Goal: Information Seeking & Learning: Learn about a topic

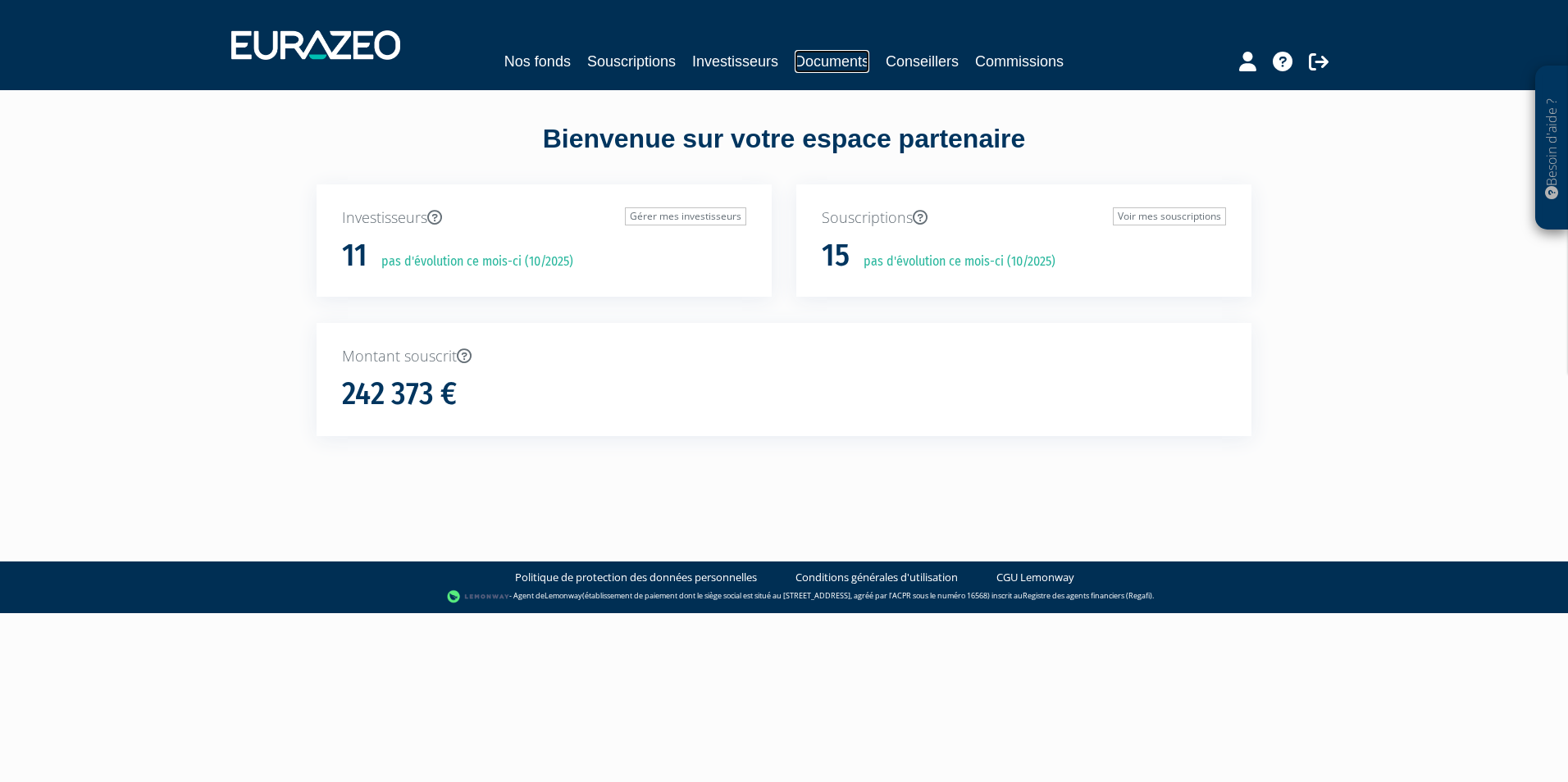
click at [845, 57] on link "Documents" at bounding box center [832, 61] width 75 height 23
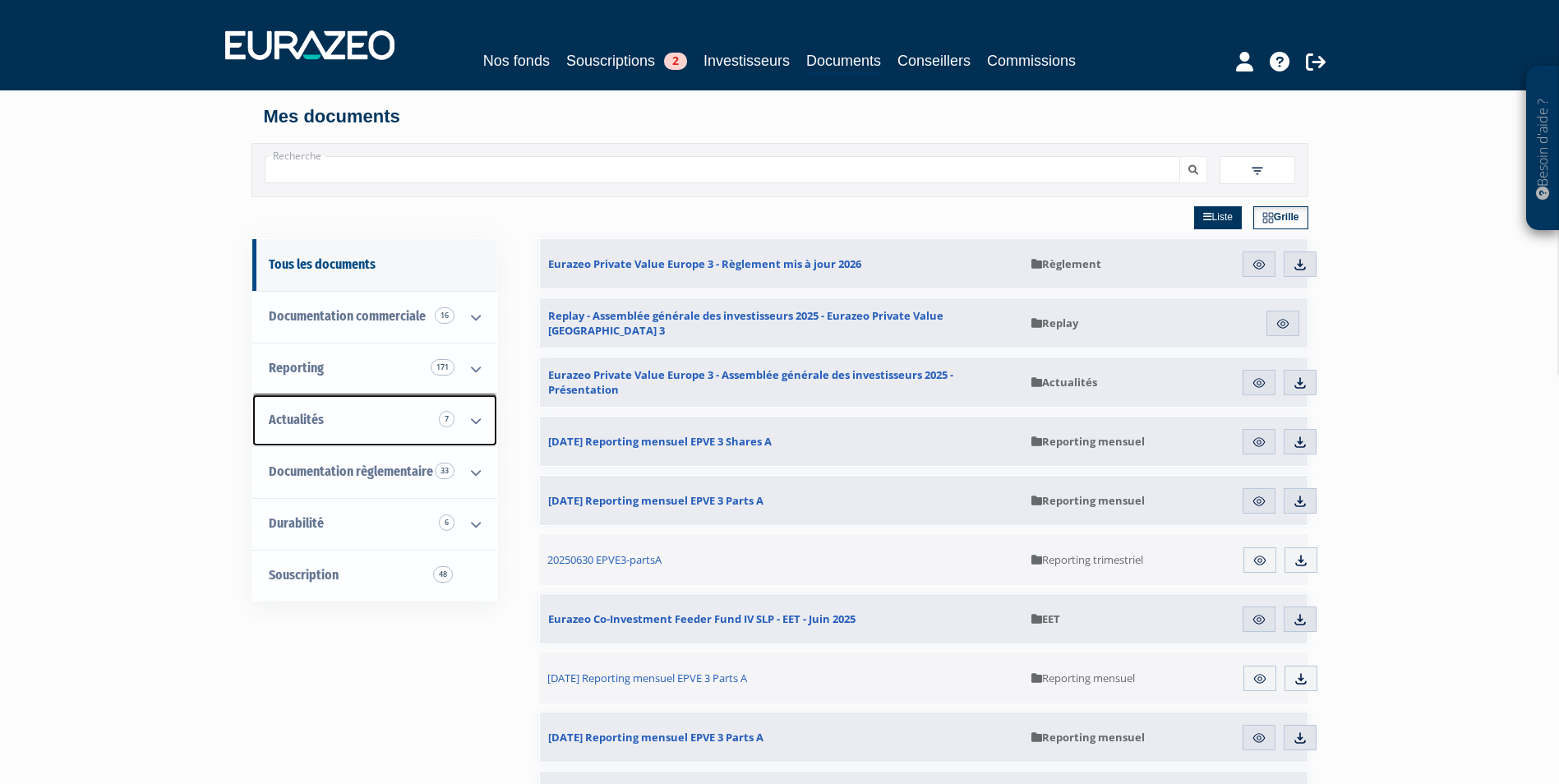
click at [321, 425] on span "Actualités 7" at bounding box center [296, 420] width 55 height 15
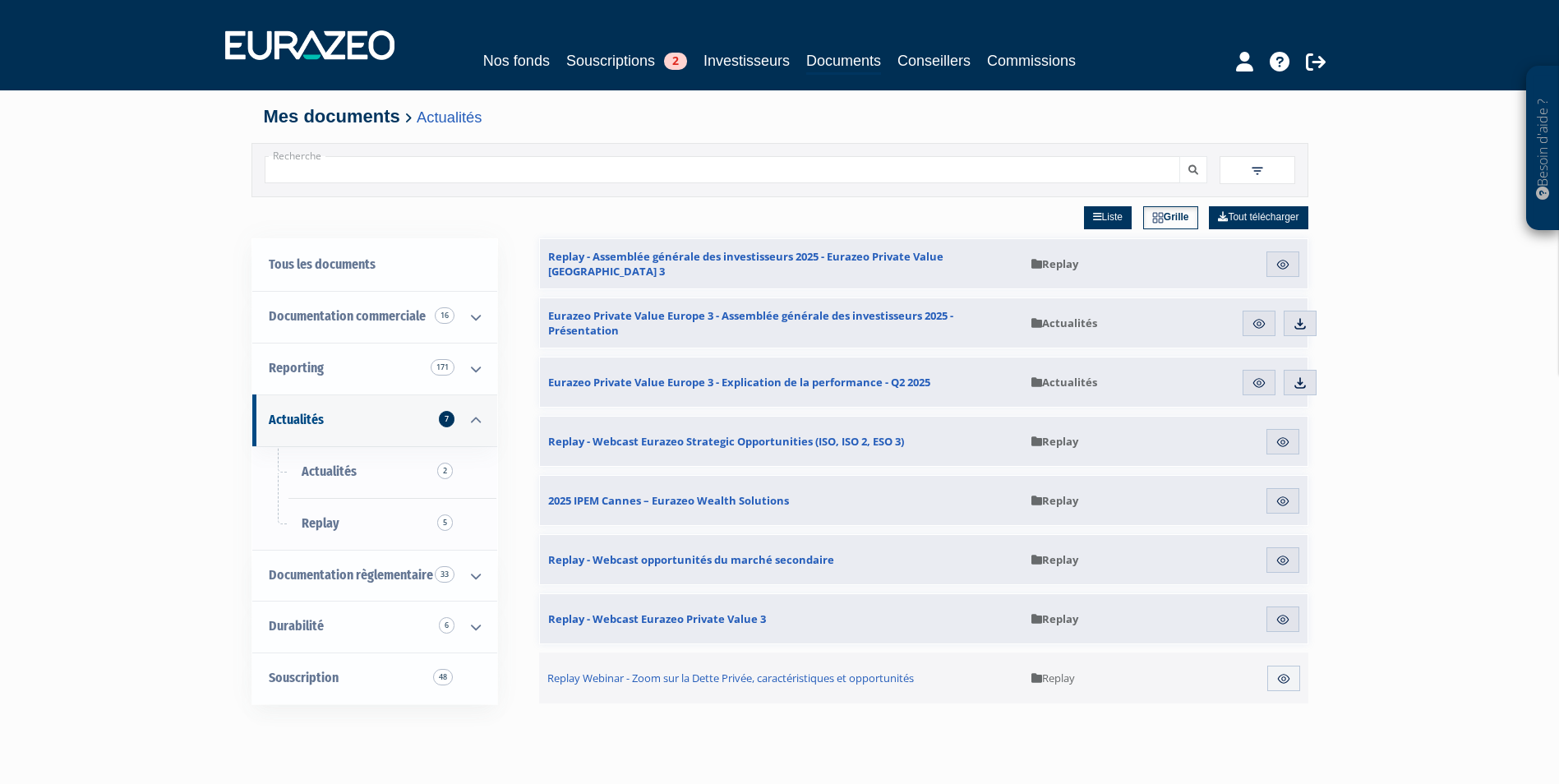
click at [159, 413] on div "Besoin d'aide ? × J'ai besoin d'aide Si vous avez une question à propos du fonc…" at bounding box center [779, 519] width 1559 height 1038
